Goal: Task Accomplishment & Management: Manage account settings

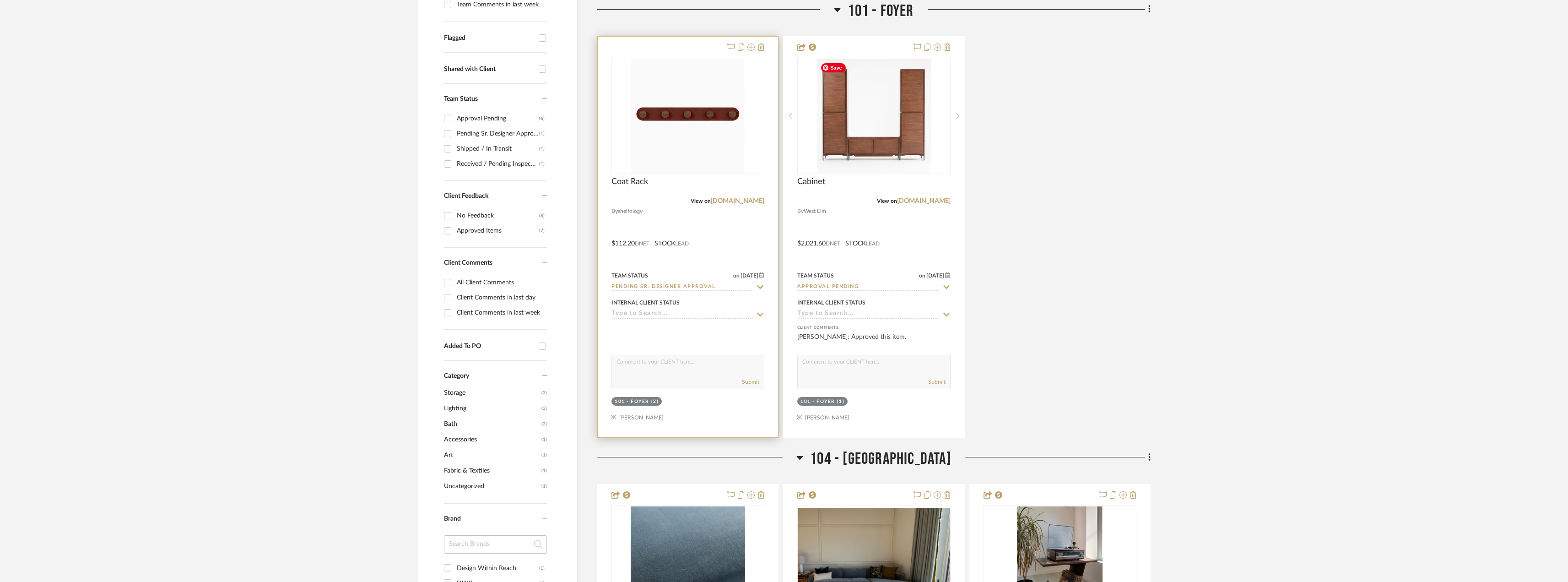
scroll to position [365, 0]
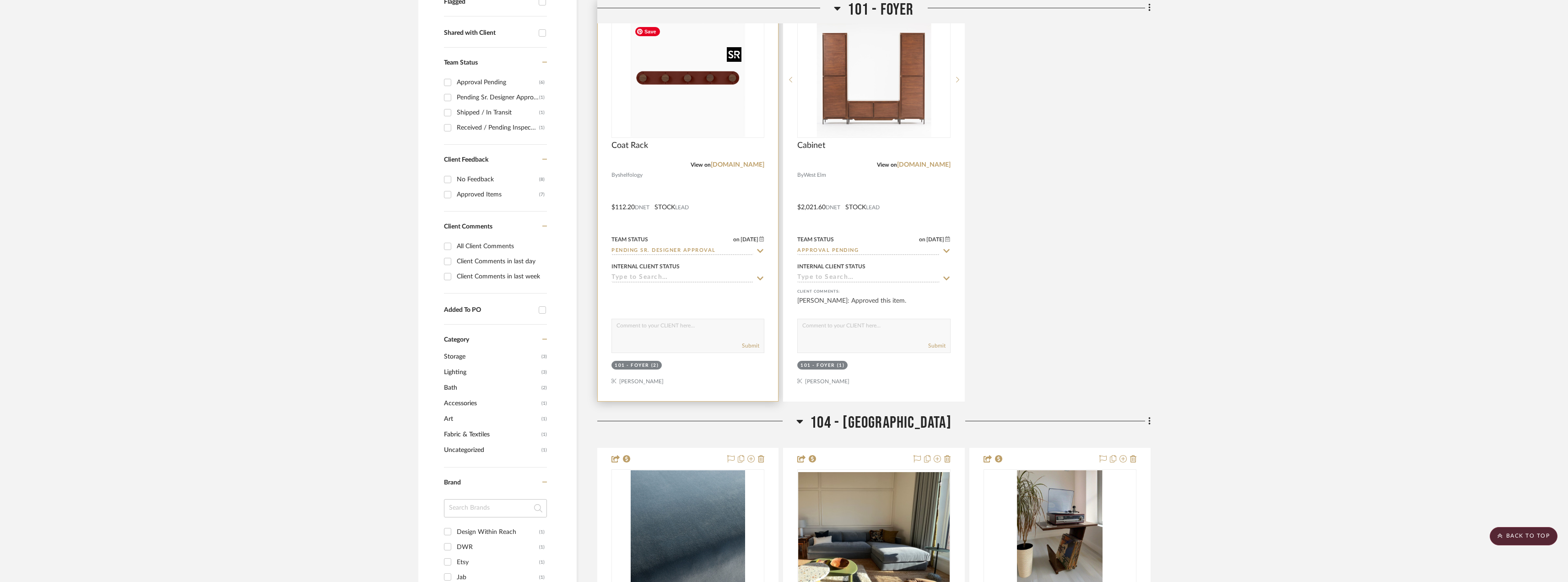
click at [0, 0] on img at bounding box center [0, 0] width 0 height 0
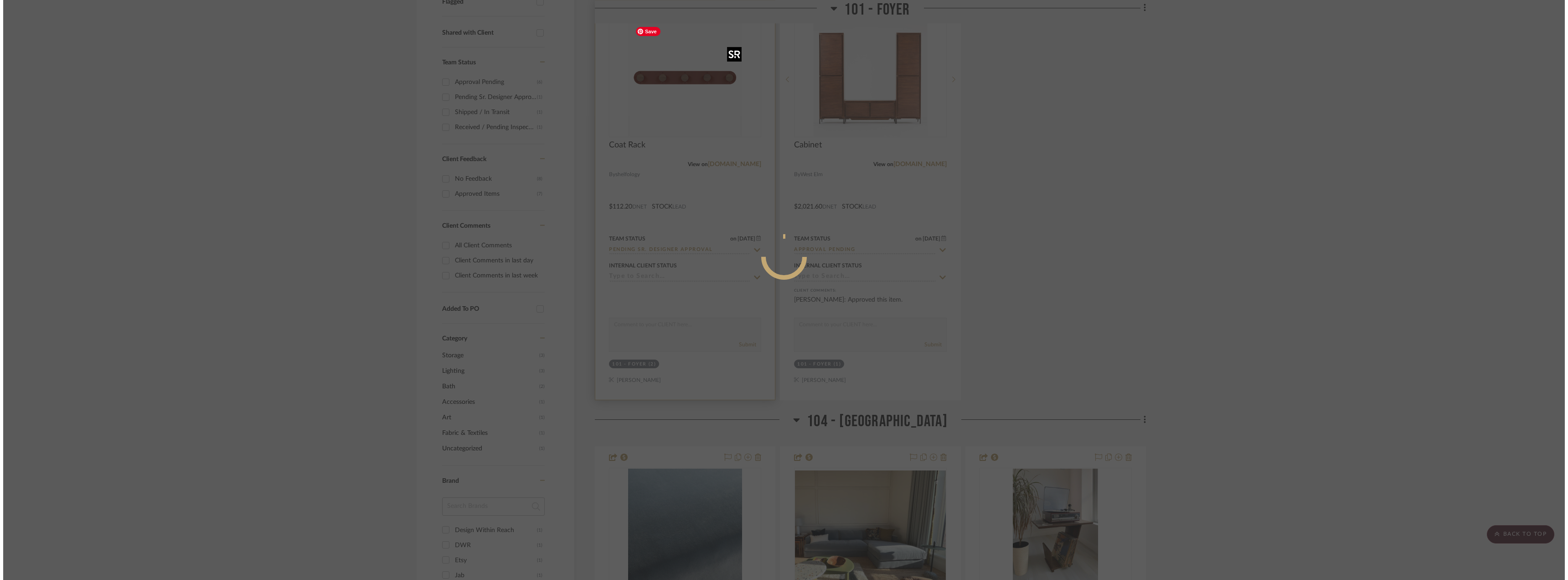
scroll to position [0, 0]
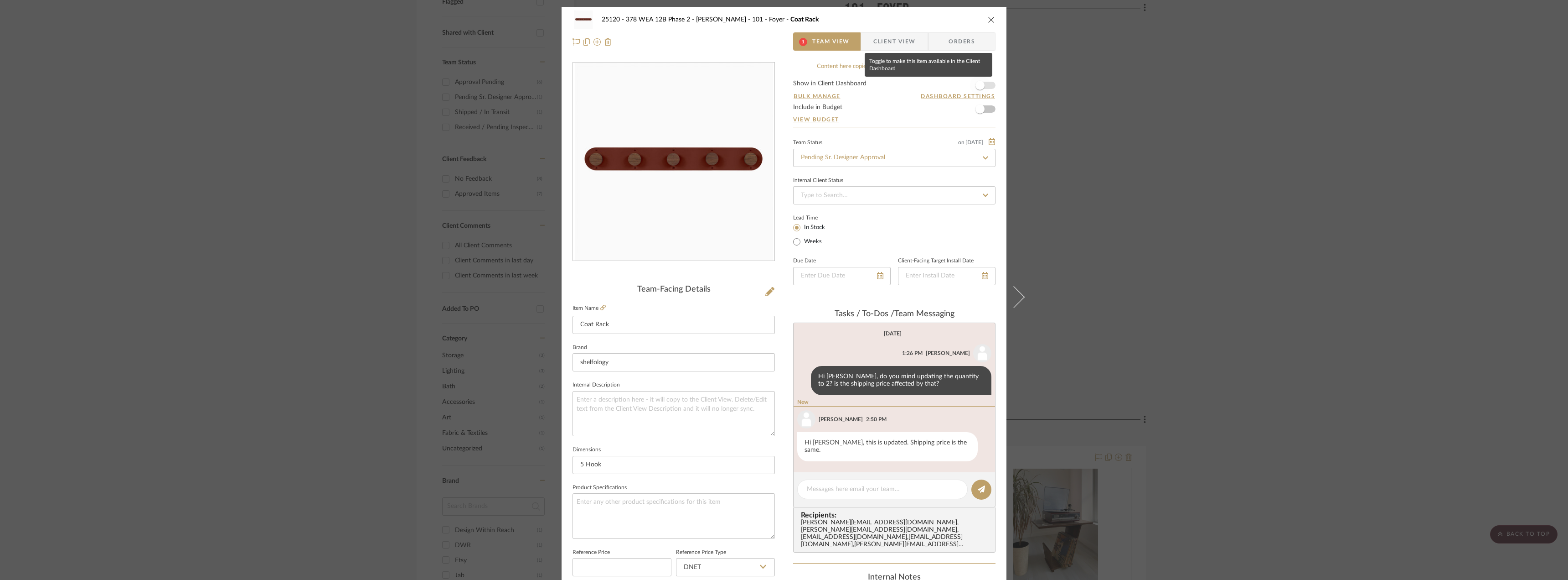
click at [972, 82] on span "button" at bounding box center [980, 85] width 20 height 20
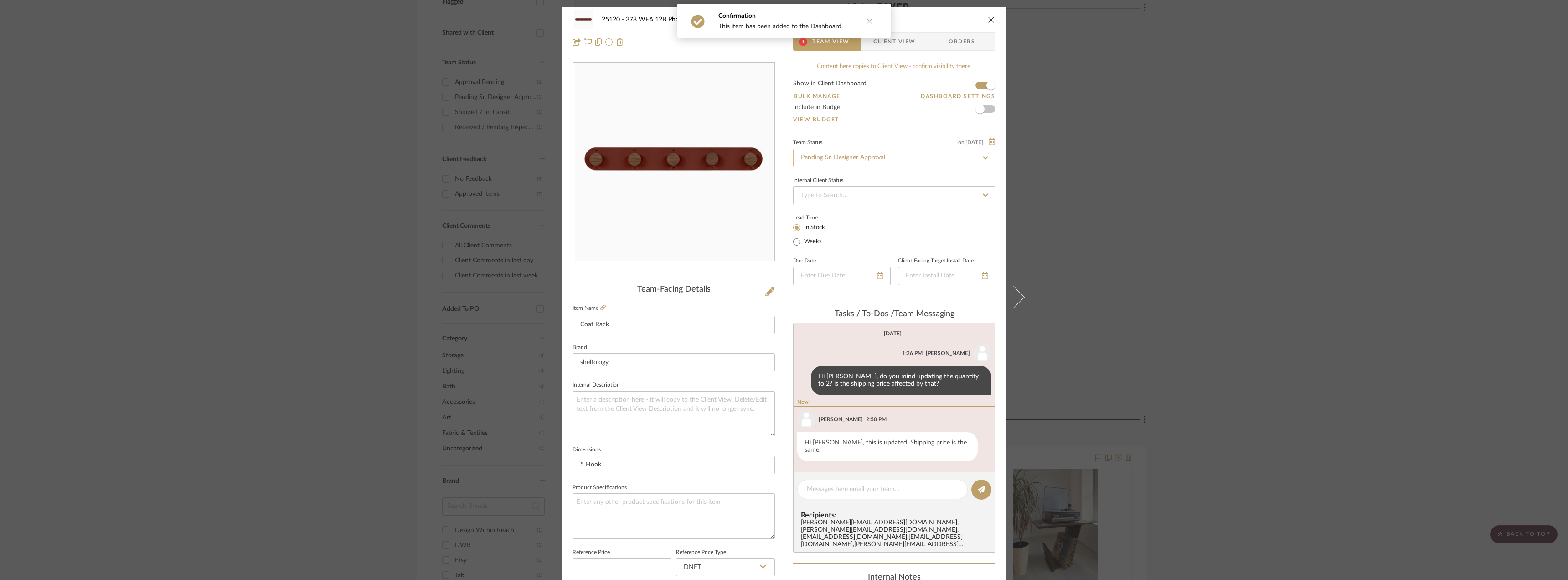
click at [855, 155] on input "Pending Sr. Designer Approval" at bounding box center [894, 158] width 203 height 18
click at [819, 231] on div "Approval Pending" at bounding box center [891, 229] width 202 height 24
type input "Approval Pending"
click at [902, 43] on span "Client View" at bounding box center [894, 41] width 42 height 18
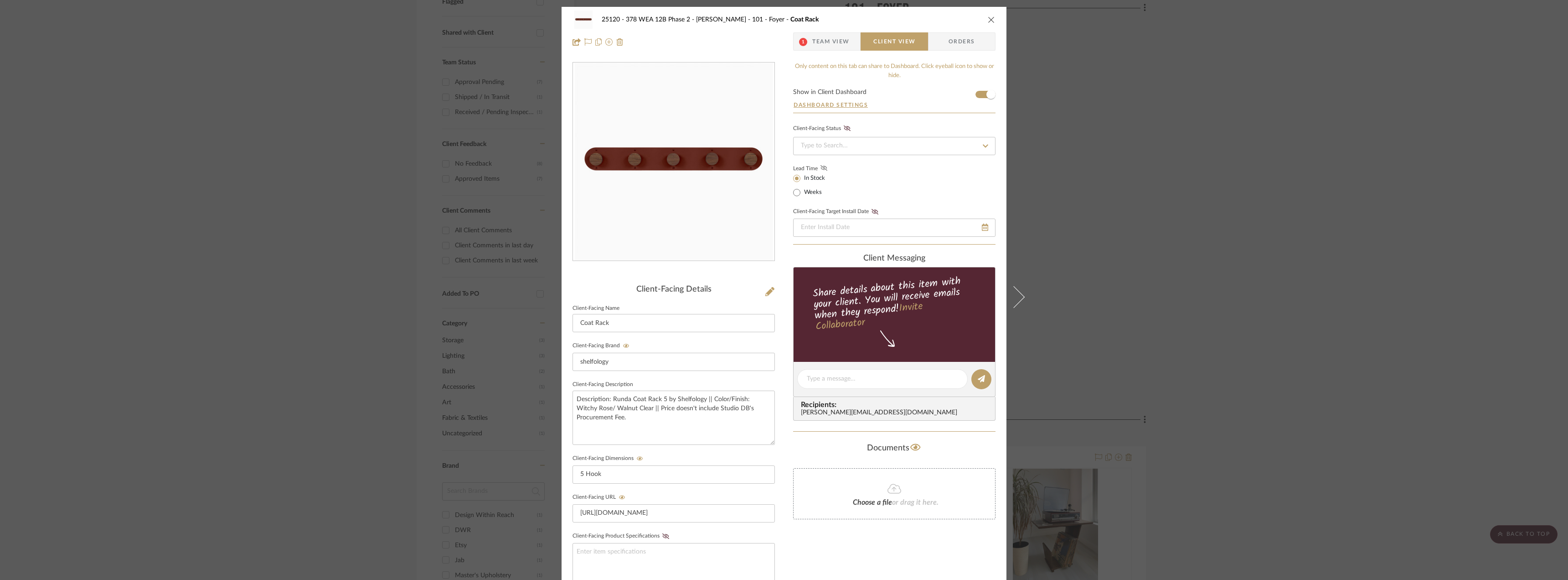
click at [823, 168] on icon at bounding box center [823, 168] width 7 height 5
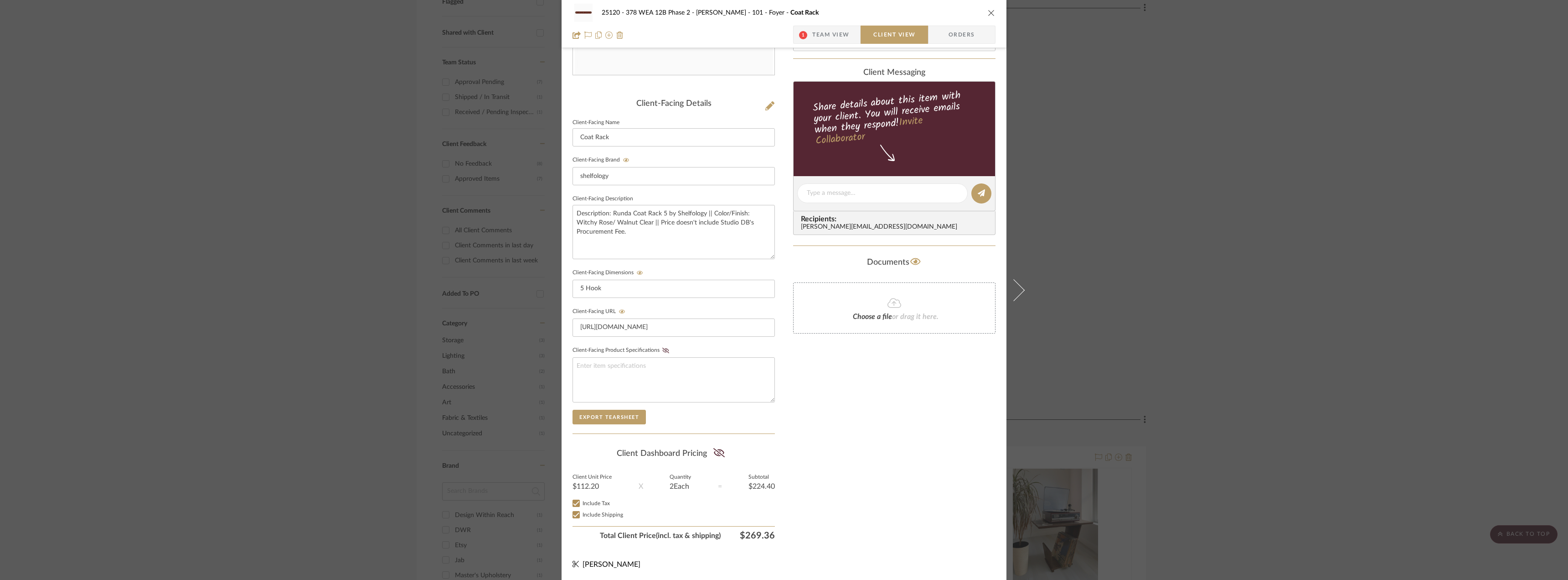
scroll to position [187, 0]
click at [717, 450] on icon at bounding box center [718, 452] width 11 height 9
click at [843, 412] on div "Only content on this tab can share to Dashboard. Click eyeball icon to show or …" at bounding box center [894, 210] width 203 height 668
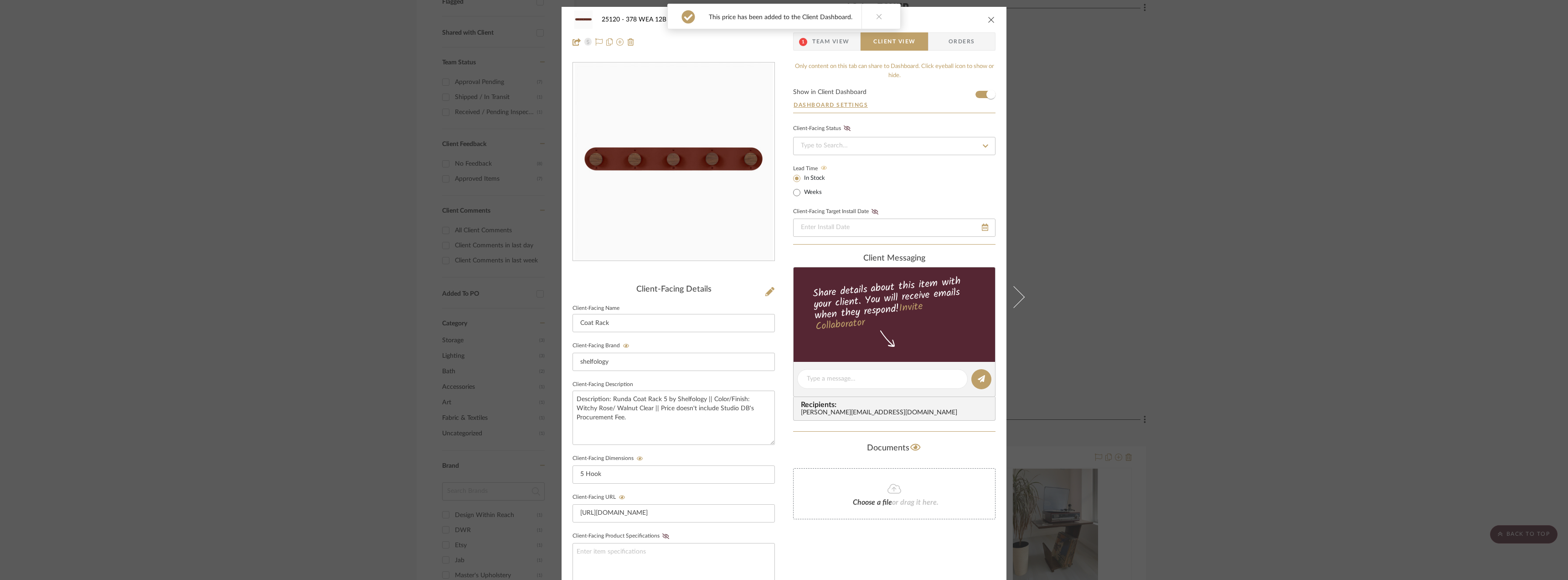
click at [838, 43] on span "Team View" at bounding box center [830, 41] width 37 height 18
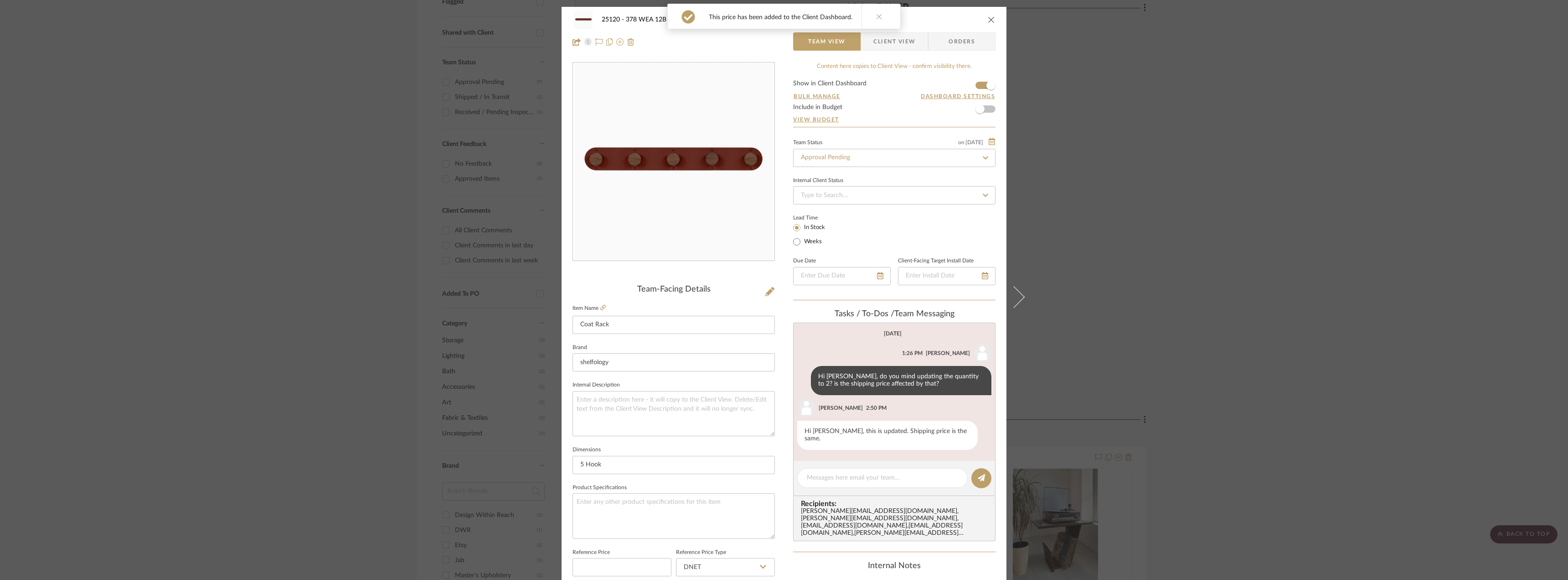
click at [877, 18] on icon at bounding box center [879, 16] width 6 height 6
click at [1148, 104] on div "25120 - 378 WEA 12B Phase 2 - [PERSON_NAME] 101 - Foyer Coat Rack Team View Cli…" at bounding box center [784, 290] width 1568 height 580
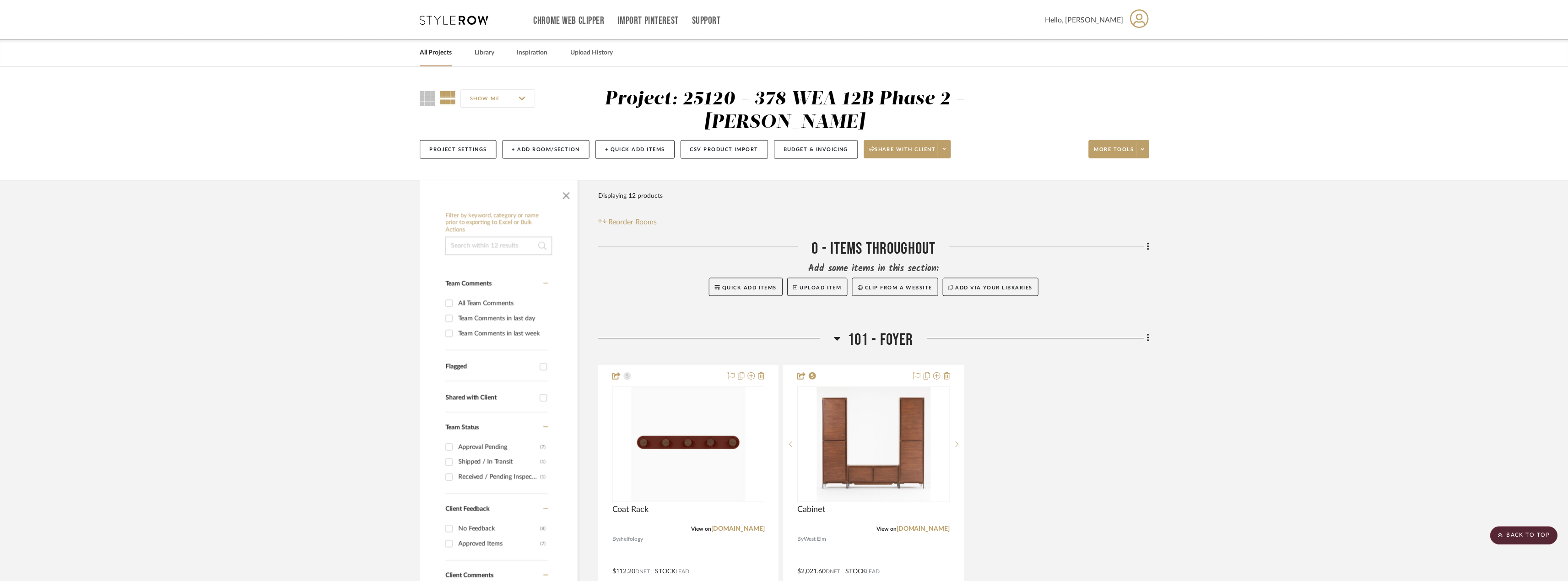
scroll to position [365, 0]
